Goal: Task Accomplishment & Management: Use online tool/utility

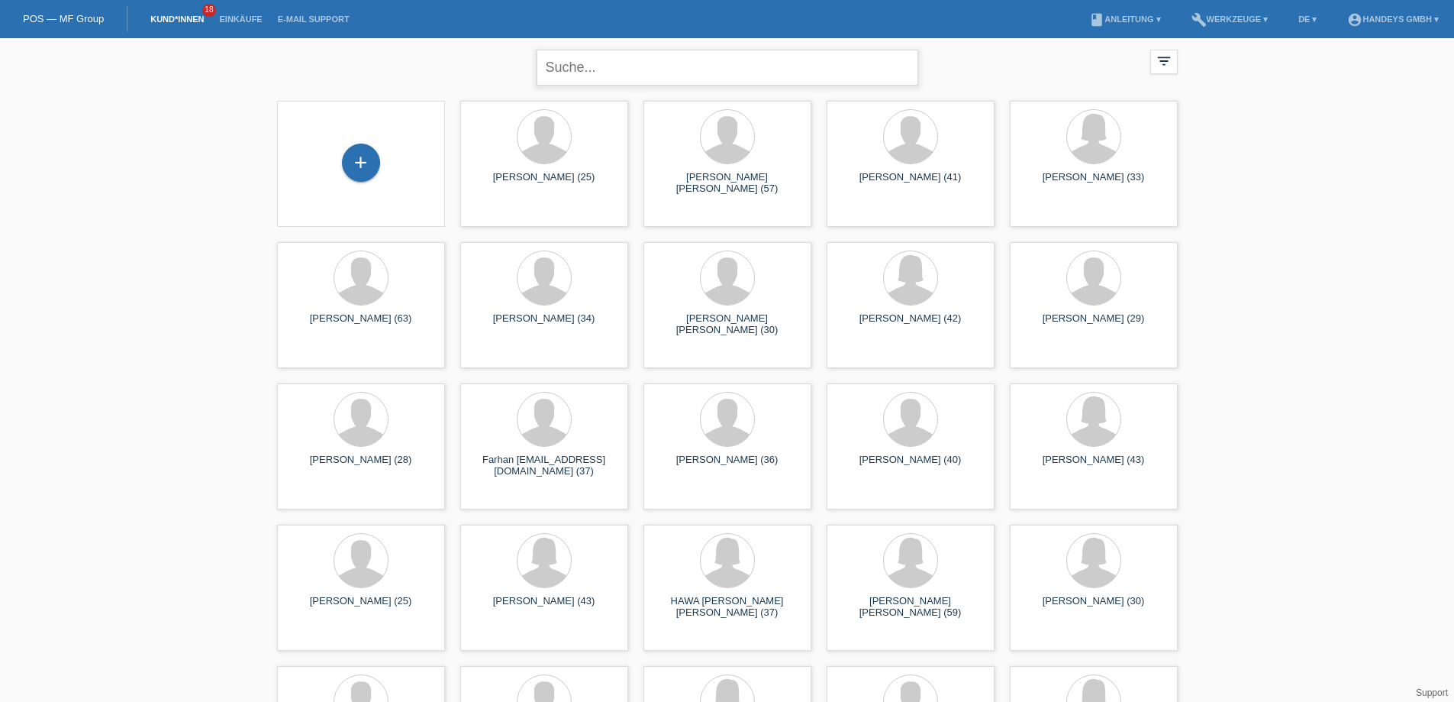
click at [655, 72] on input "text" at bounding box center [728, 68] width 382 height 36
type input "fitim"
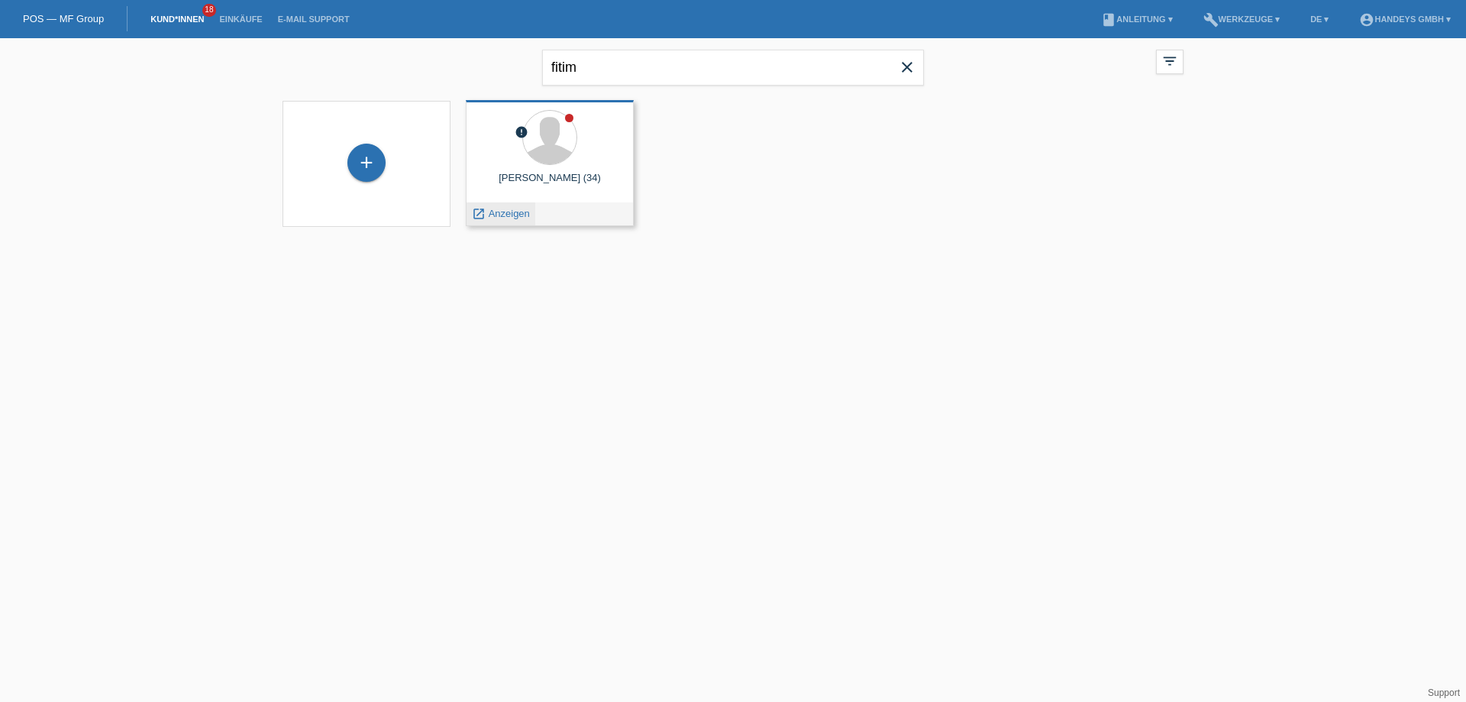
click at [509, 214] on span "Anzeigen" at bounding box center [509, 213] width 41 height 11
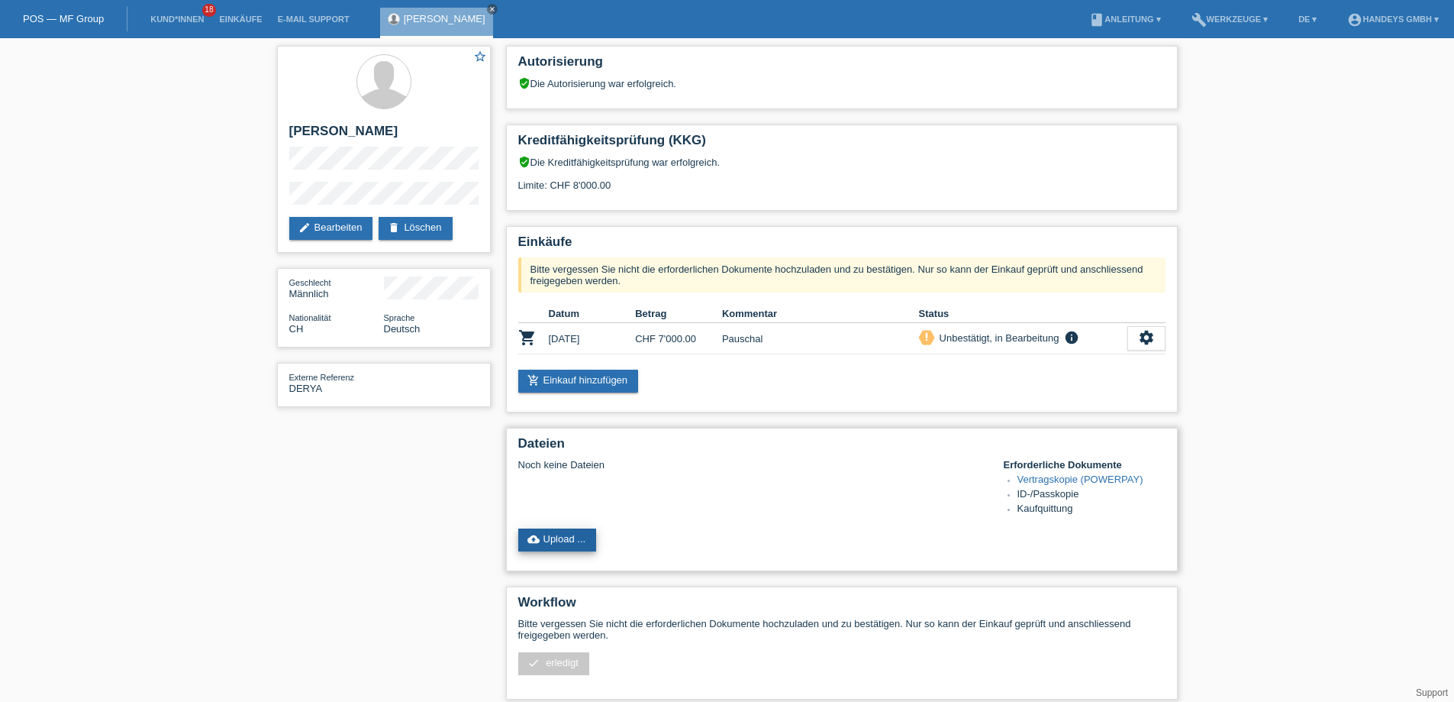
click at [569, 544] on link "cloud_upload Upload ..." at bounding box center [557, 539] width 79 height 23
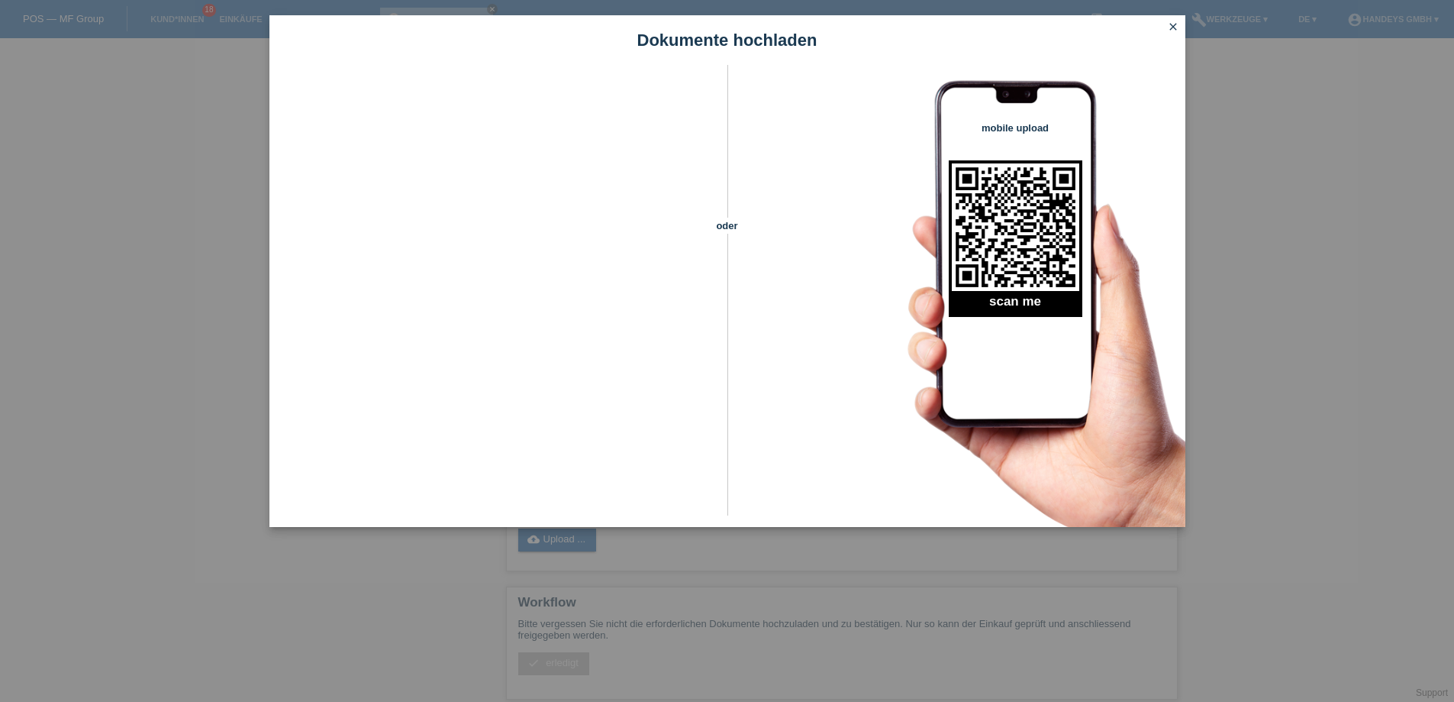
click at [1174, 23] on icon "close" at bounding box center [1173, 27] width 12 height 12
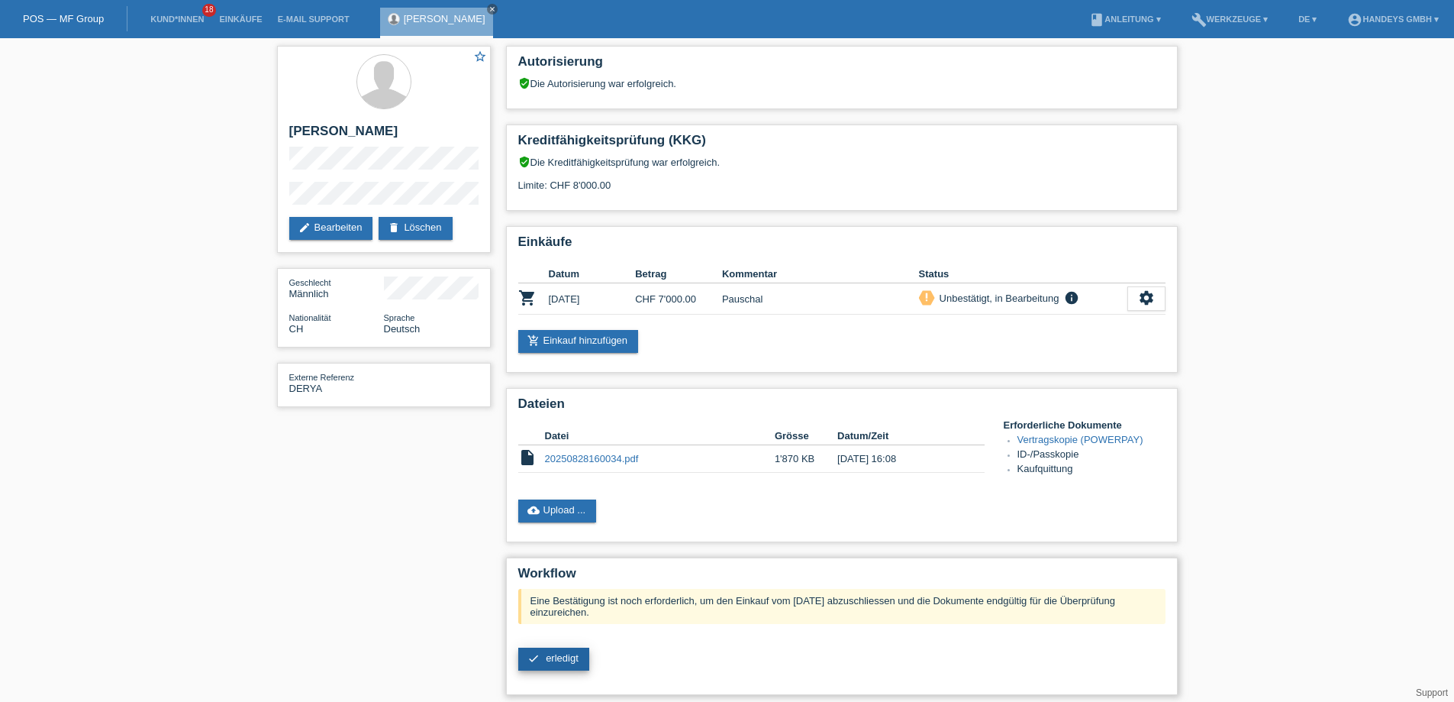
click at [570, 657] on span "erledigt" at bounding box center [562, 657] width 33 height 11
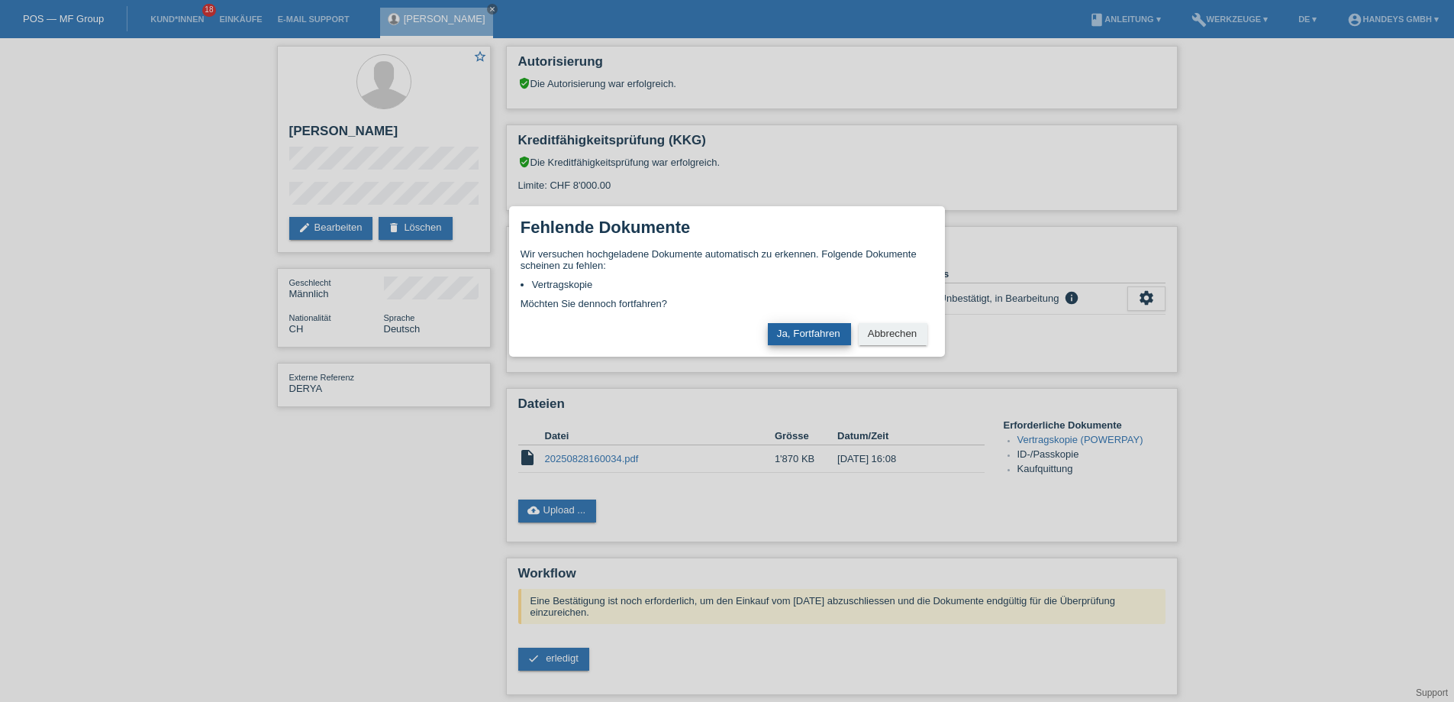
click at [817, 331] on button "Ja, Fortfahren" at bounding box center [809, 334] width 83 height 22
